Goal: Obtain resource: Download file/media

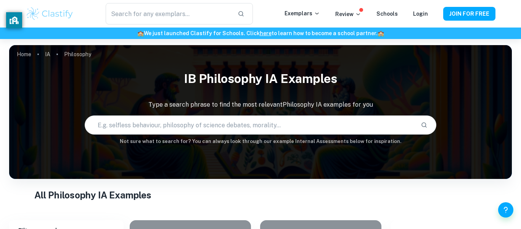
click at [423, 69] on h1 "IB Philosophy IA examples" at bounding box center [260, 78] width 503 height 24
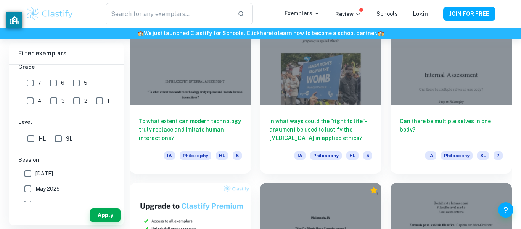
scroll to position [378, 0]
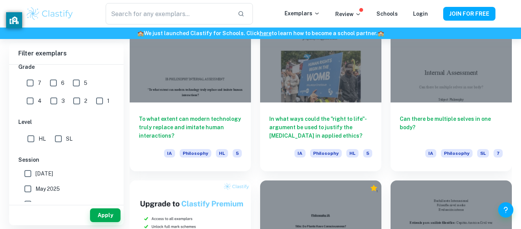
click at [30, 81] on input "7" at bounding box center [30, 82] width 15 height 15
checkbox input "true"
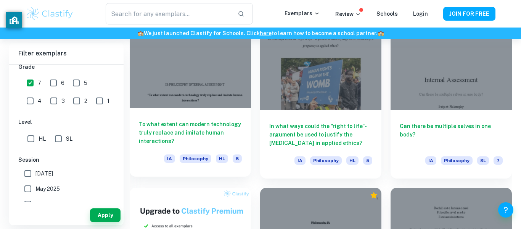
scroll to position [393, 0]
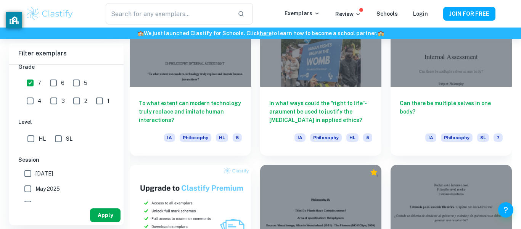
click at [95, 211] on button "Apply" at bounding box center [105, 215] width 31 height 14
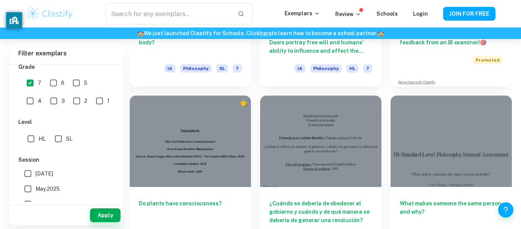
scroll to position [288, 0]
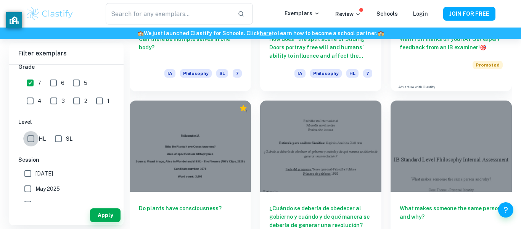
click at [38, 137] on input "HL" at bounding box center [30, 138] width 15 height 15
checkbox input "true"
click at [98, 213] on button "Apply" at bounding box center [105, 215] width 31 height 14
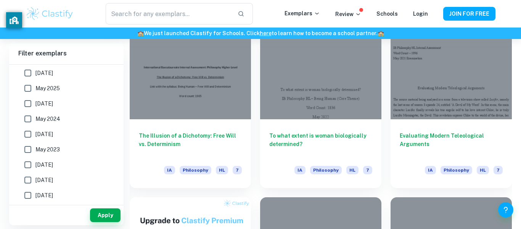
scroll to position [362, 0]
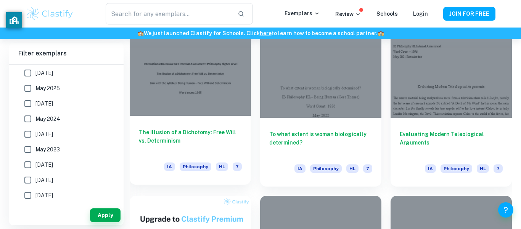
click at [232, 106] on div at bounding box center [190, 69] width 121 height 91
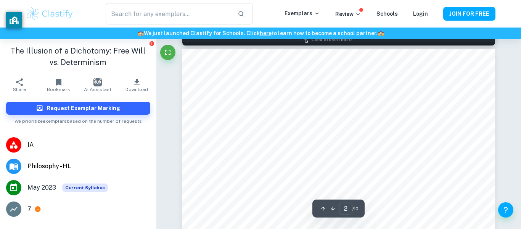
scroll to position [493, 0]
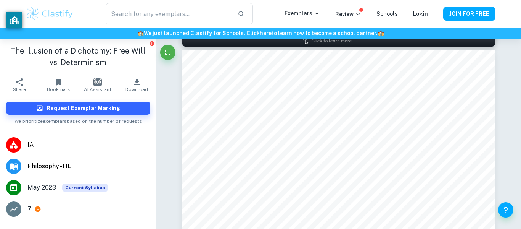
type input "1"
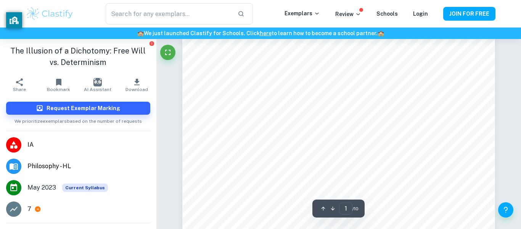
scroll to position [22, 0]
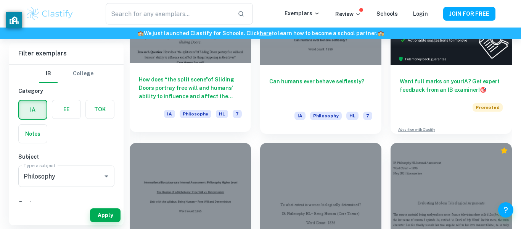
scroll to position [247, 0]
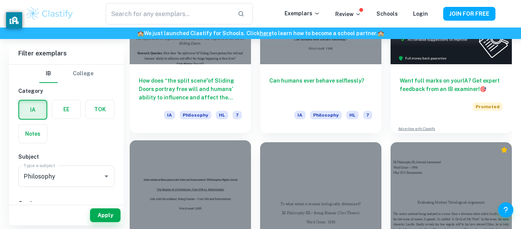
click at [219, 178] on div at bounding box center [190, 185] width 121 height 91
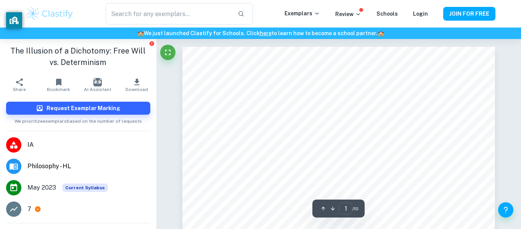
click at [139, 84] on icon "button" at bounding box center [136, 81] width 9 height 9
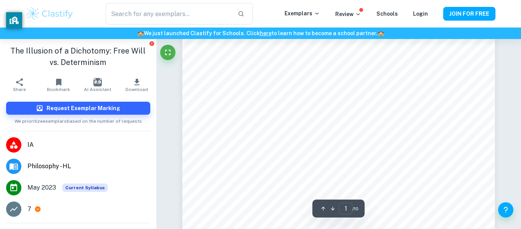
scroll to position [111, 0]
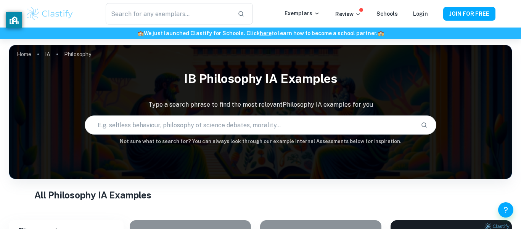
scroll to position [139, 0]
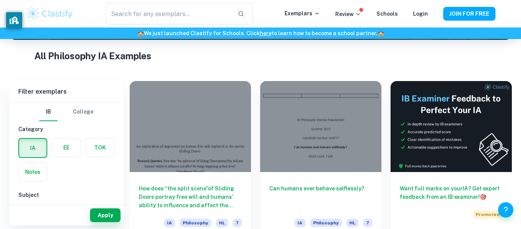
click at [325, 139] on div at bounding box center [320, 126] width 121 height 91
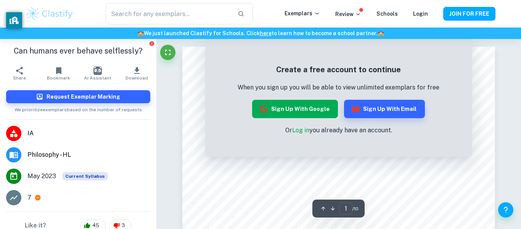
click at [310, 106] on button "Sign up with Google" at bounding box center [295, 109] width 86 height 18
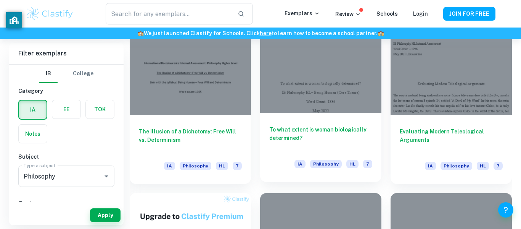
scroll to position [365, 0]
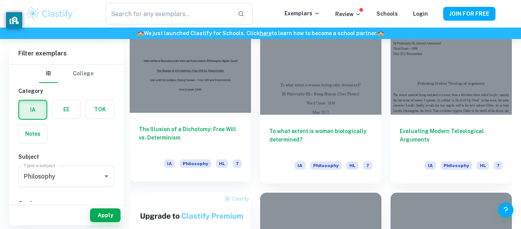
click at [232, 114] on div "The Illusion of a Dichotomy: Free Will vs. Determinism IA Philosophy HL 7" at bounding box center [190, 147] width 121 height 69
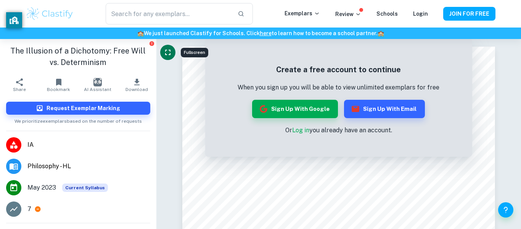
click at [169, 57] on button "Fullscreen" at bounding box center [167, 52] width 15 height 15
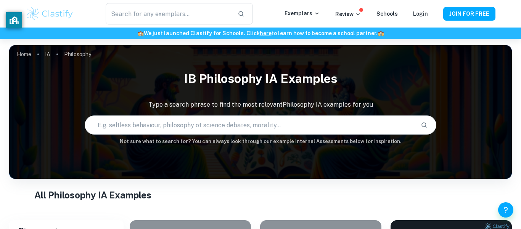
scroll to position [365, 0]
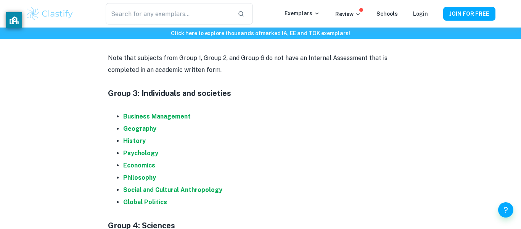
scroll to position [710, 0]
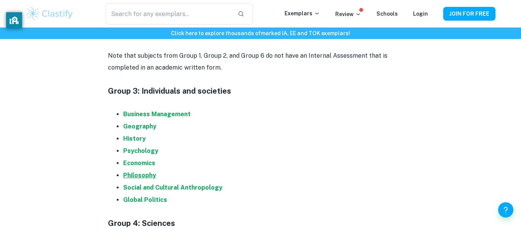
click at [144, 175] on strong "Philosophy" at bounding box center [139, 174] width 33 height 7
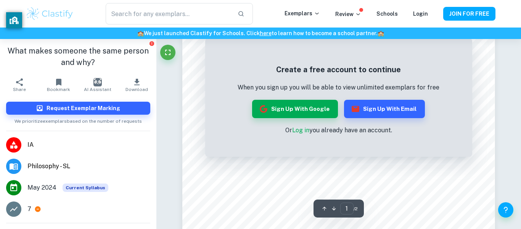
scroll to position [233, 0]
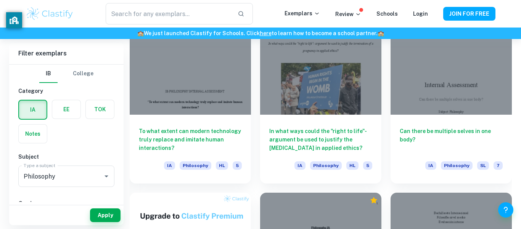
scroll to position [365, 0]
